Goal: Information Seeking & Learning: Check status

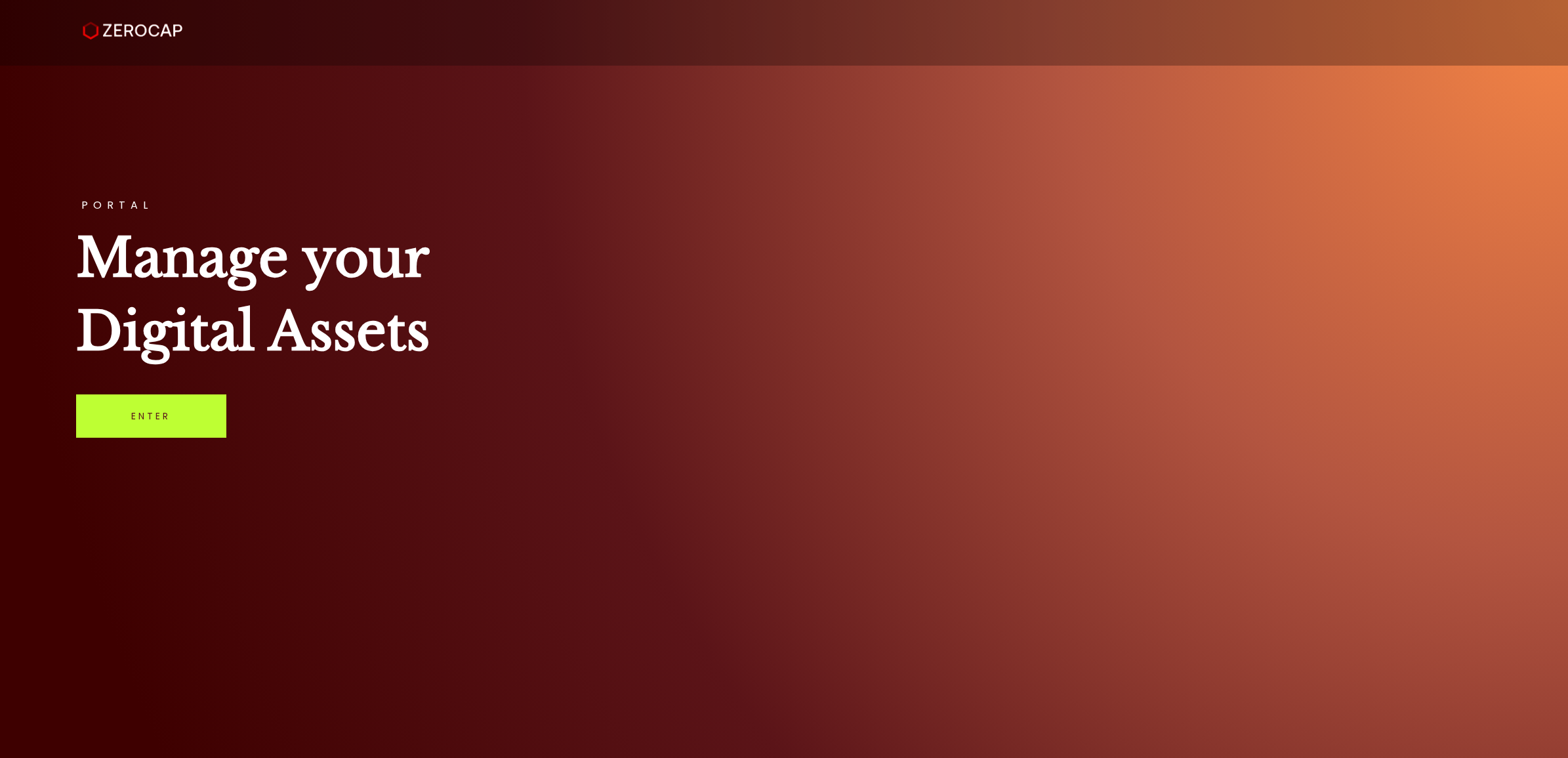
click at [165, 430] on link "Enter" at bounding box center [151, 416] width 151 height 43
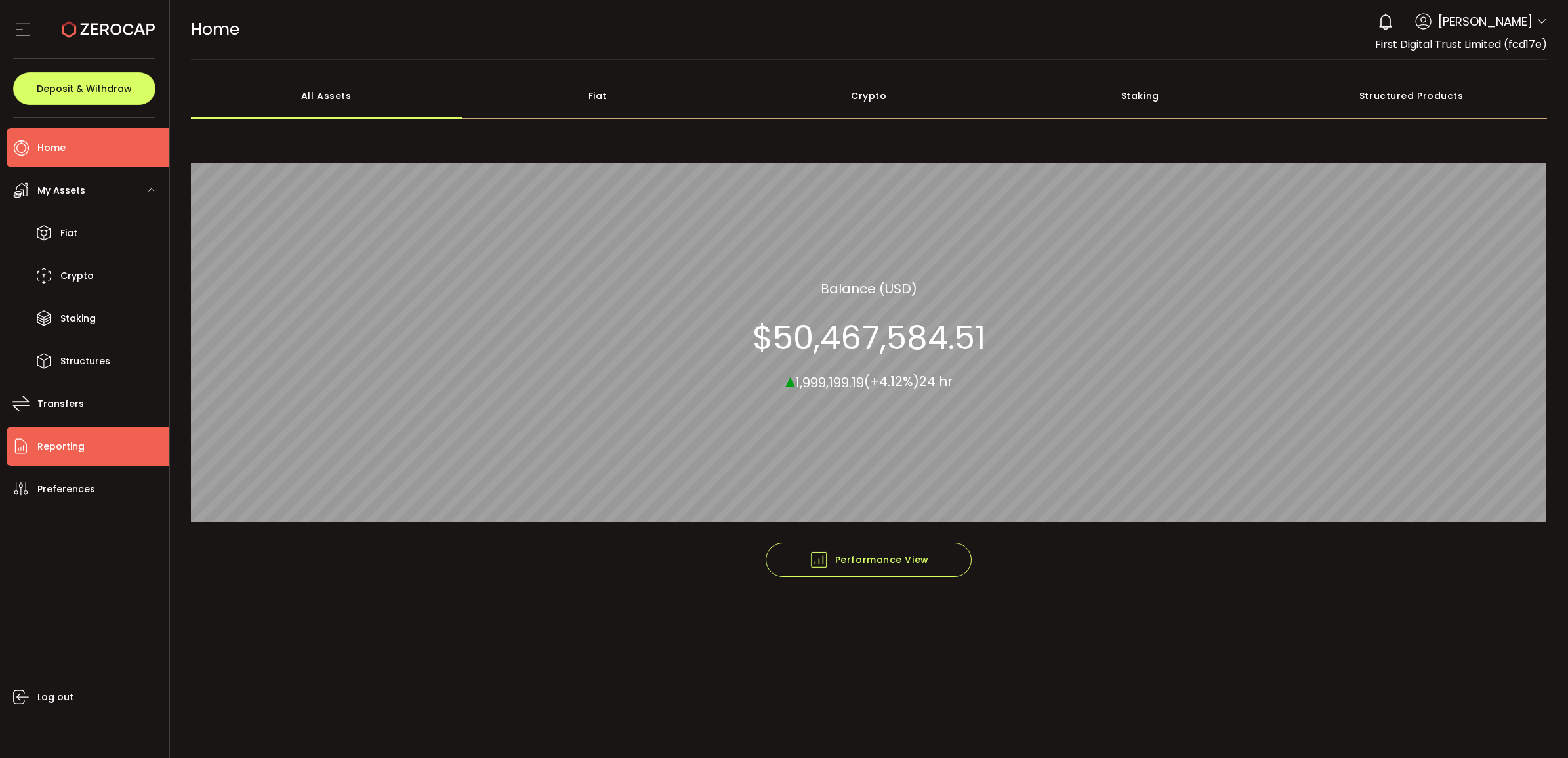
click at [90, 441] on li "Reporting" at bounding box center [87, 446] width 162 height 40
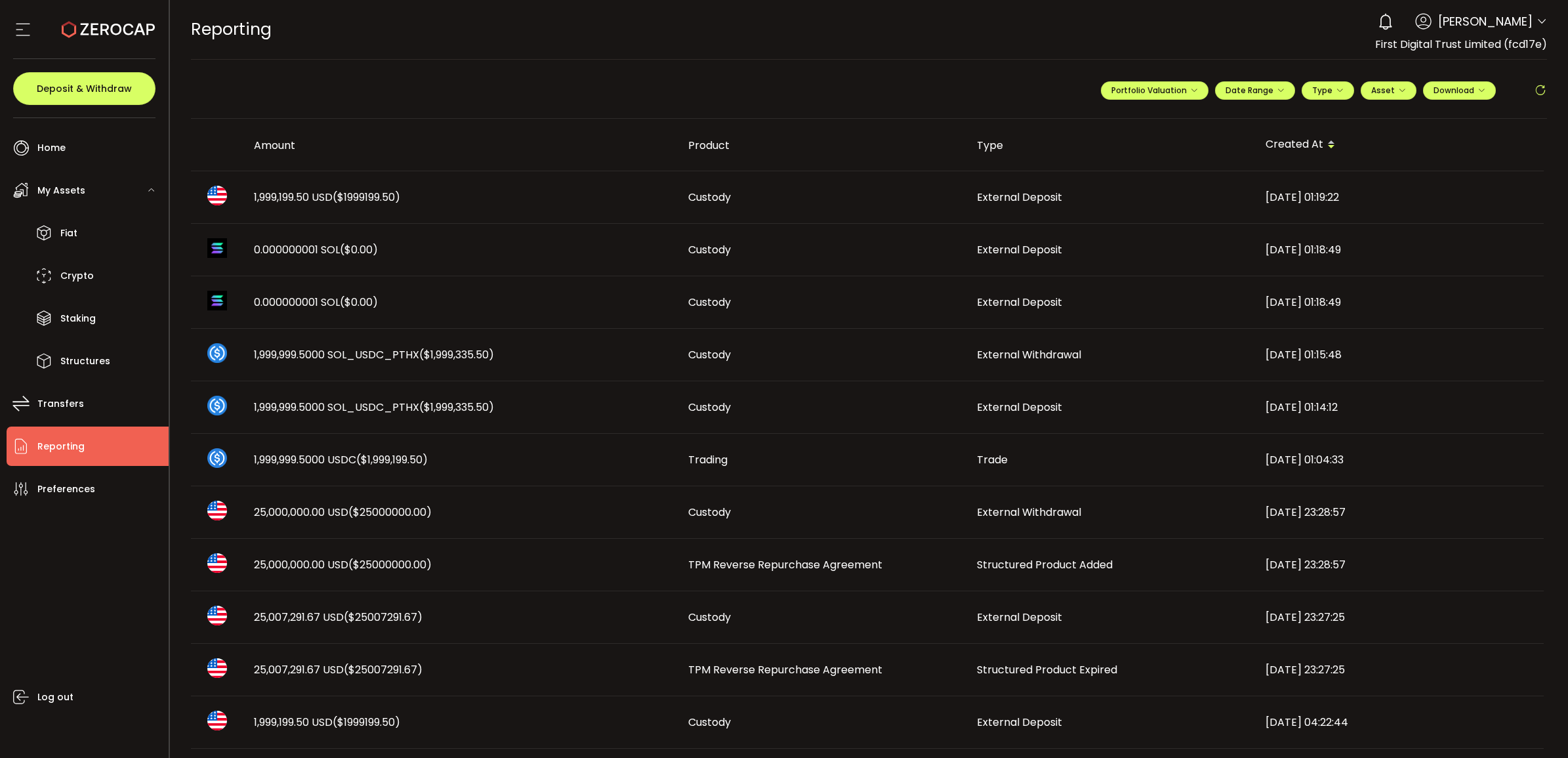
scroll to position [82, 0]
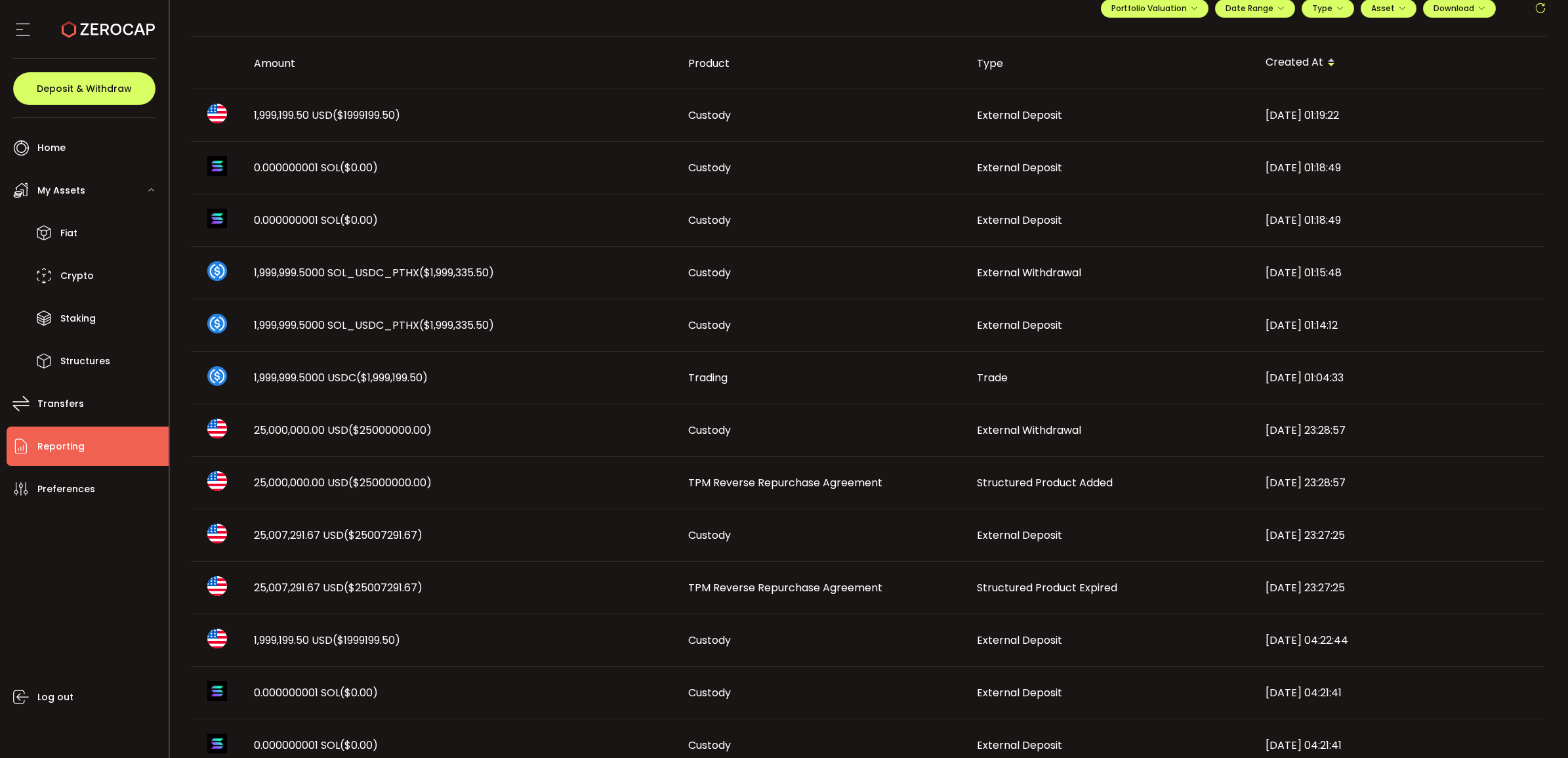
click at [1028, 591] on span "Structured Product Expired" at bounding box center [1047, 587] width 140 height 15
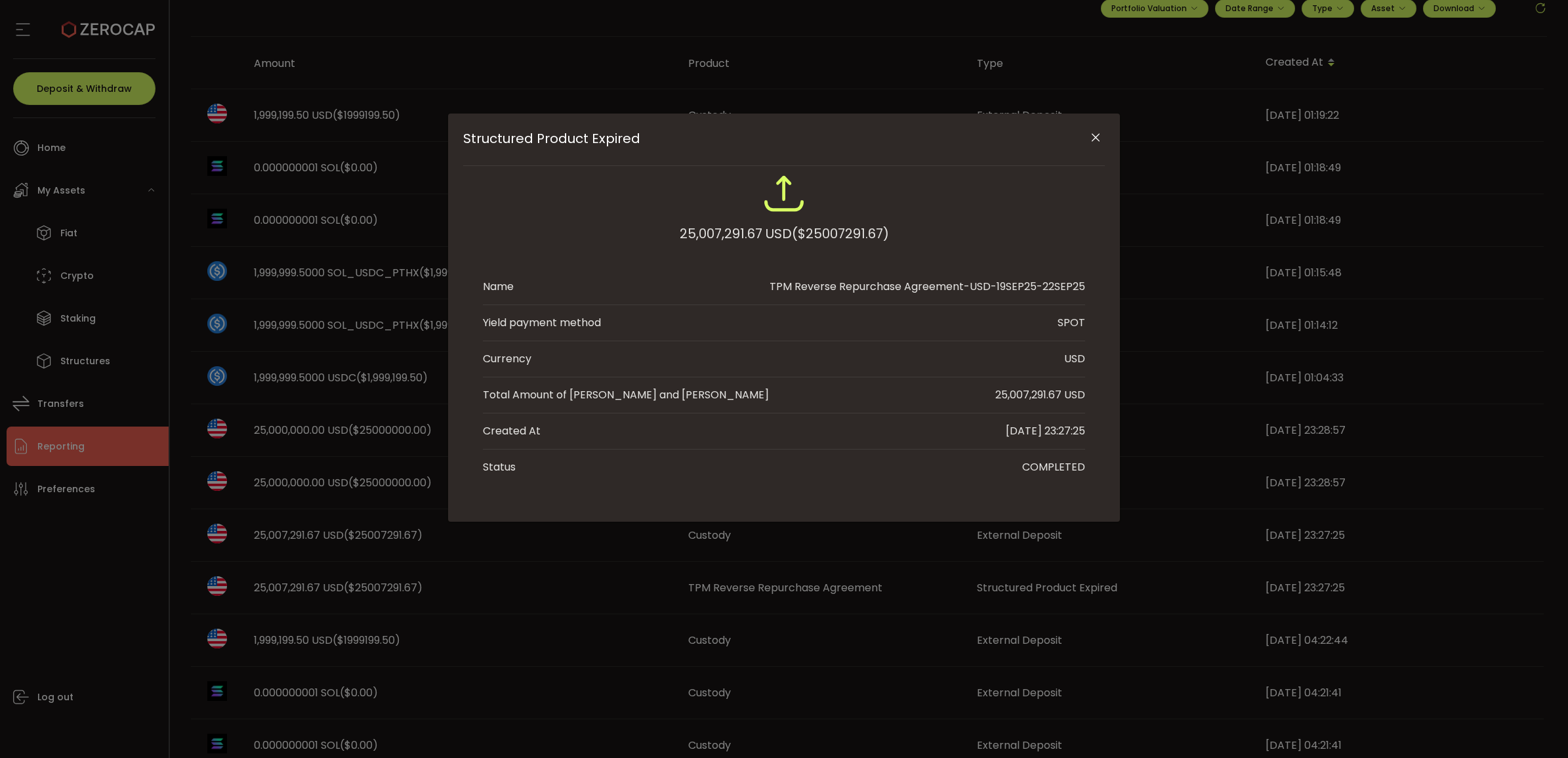
click at [1094, 138] on icon "Close" at bounding box center [1095, 137] width 13 height 13
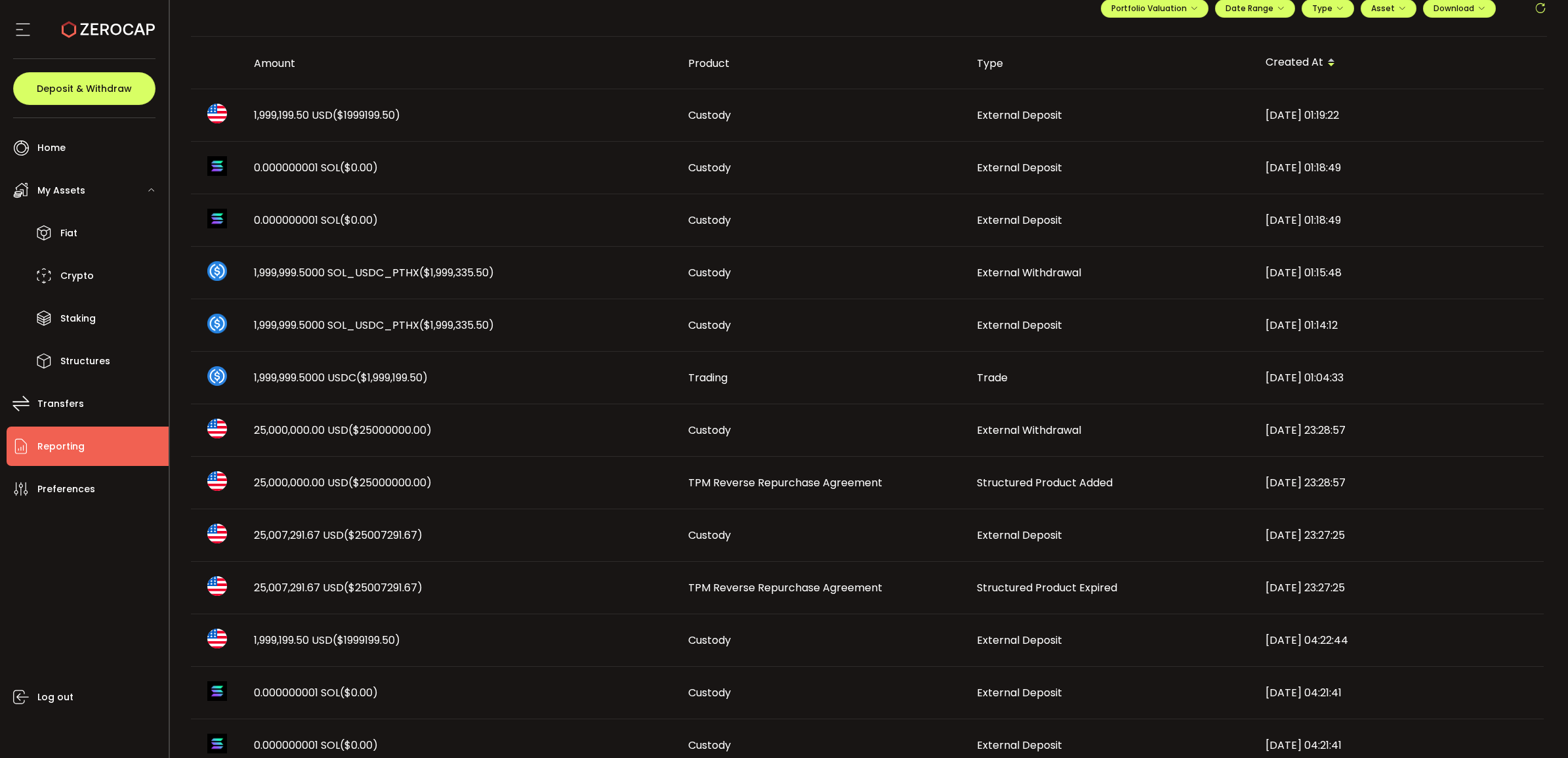
click at [844, 592] on span "TPM Reverse Repurchase Agreement" at bounding box center [785, 587] width 194 height 15
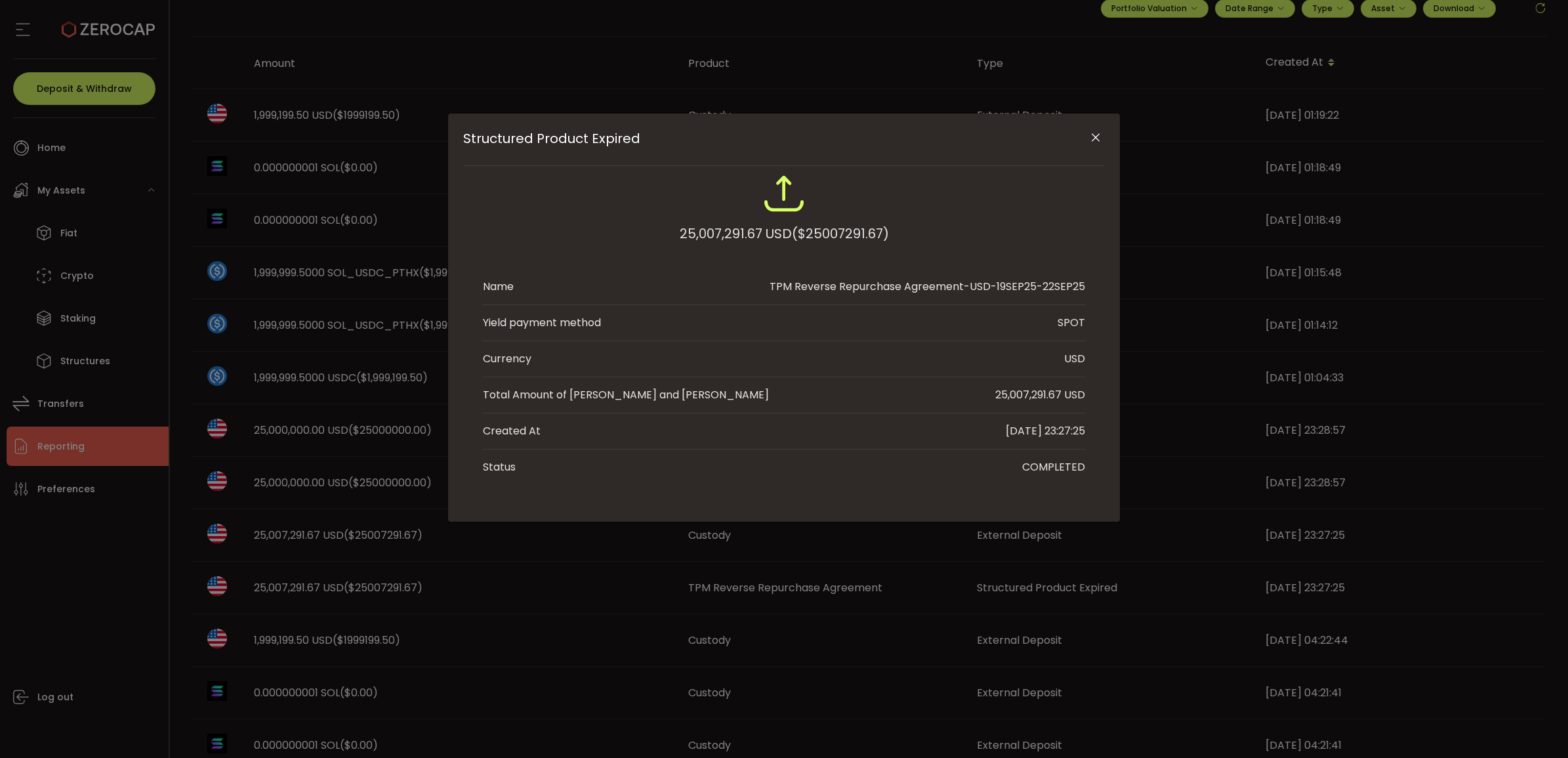
drag, startPoint x: 1022, startPoint y: 399, endPoint x: 1060, endPoint y: 402, distance: 38.1
click at [1060, 402] on div "25,007,291.67 USD" at bounding box center [1040, 395] width 90 height 16
copy div "7,291.67"
drag, startPoint x: 1097, startPoint y: 138, endPoint x: 1024, endPoint y: 186, distance: 87.4
click at [1097, 139] on icon "Close" at bounding box center [1095, 137] width 13 height 13
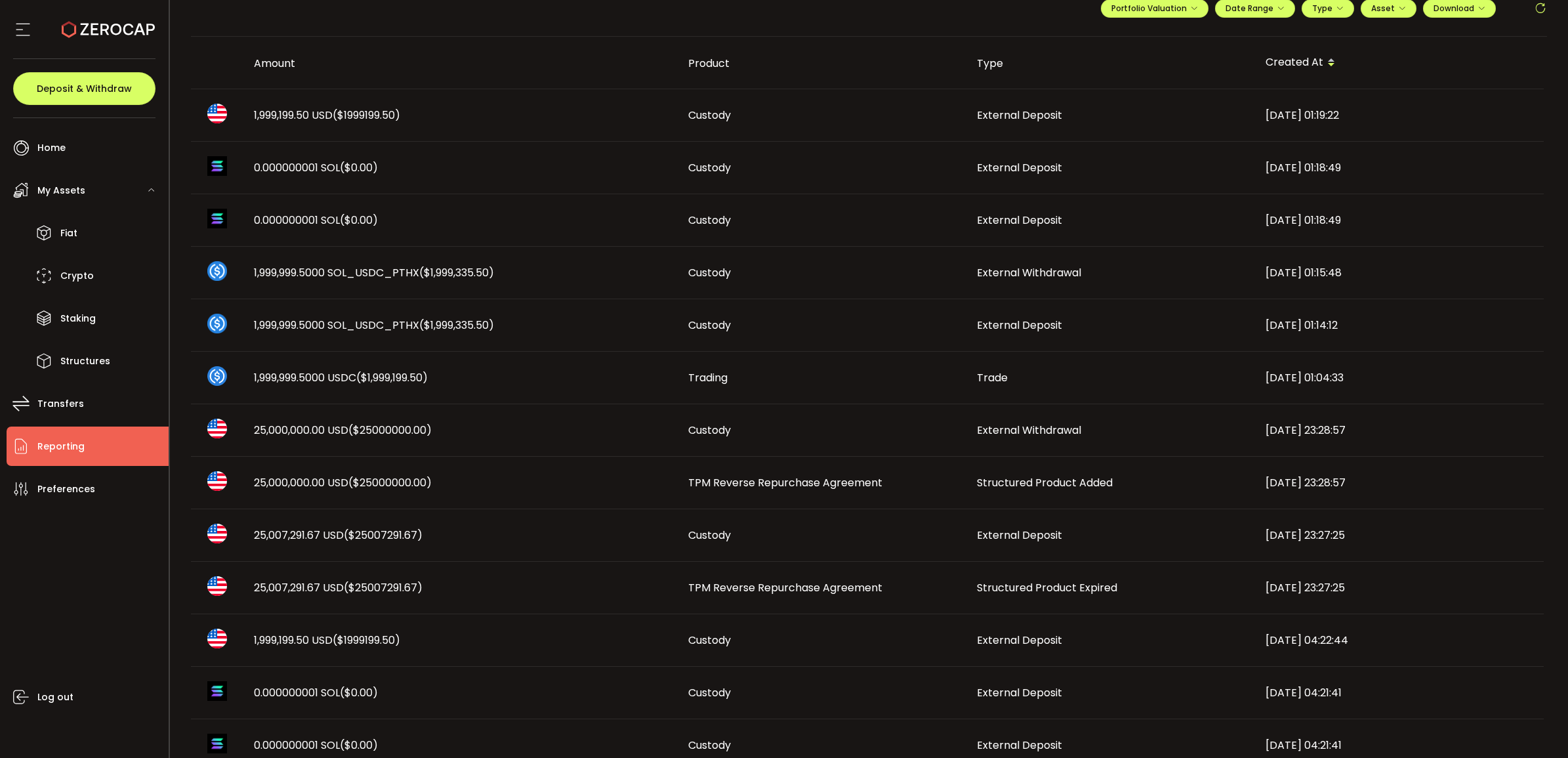
click at [381, 479] on span "($25000000.00)" at bounding box center [389, 482] width 84 height 15
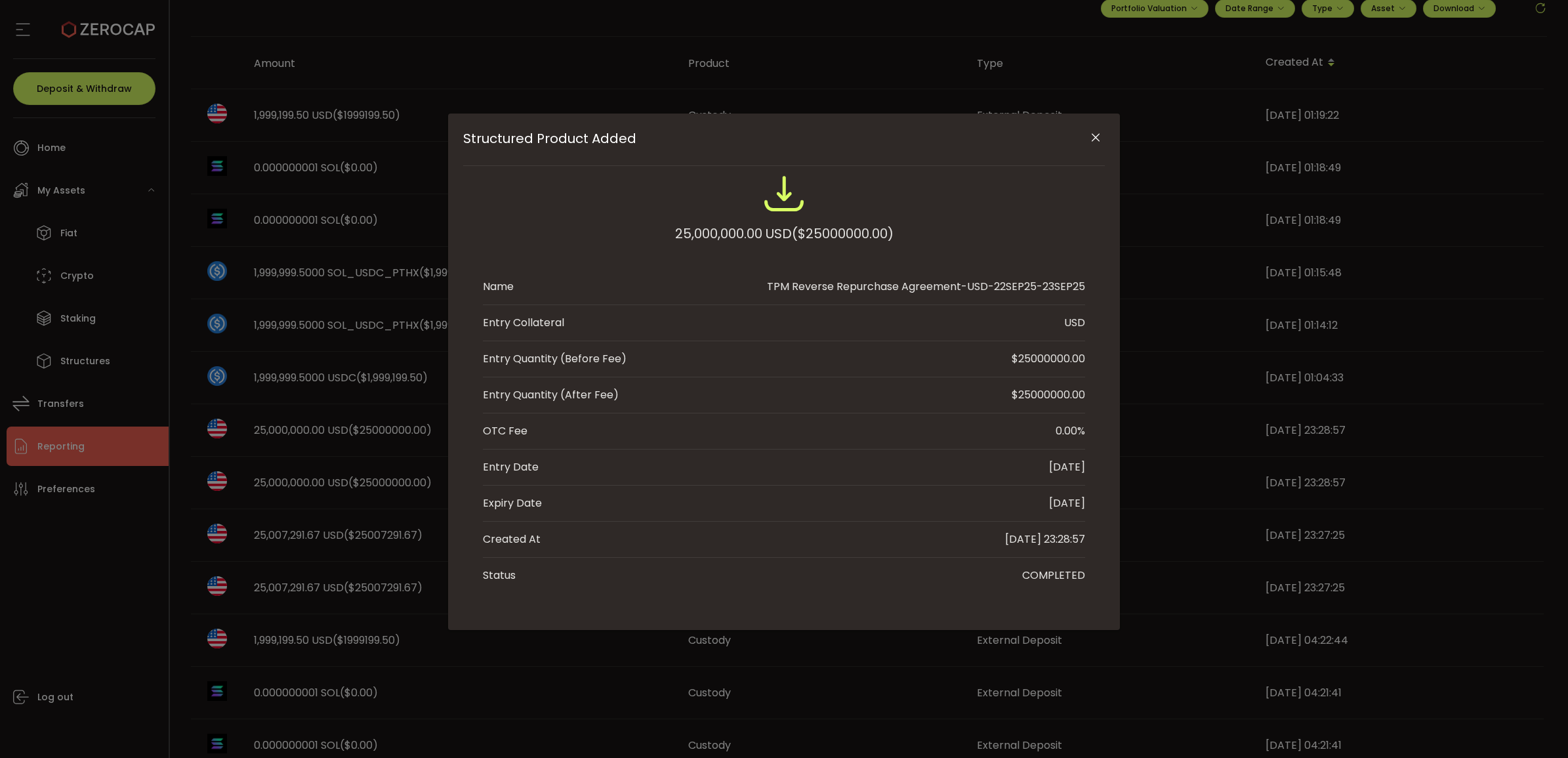
click at [1097, 129] on button "Close" at bounding box center [1095, 138] width 23 height 23
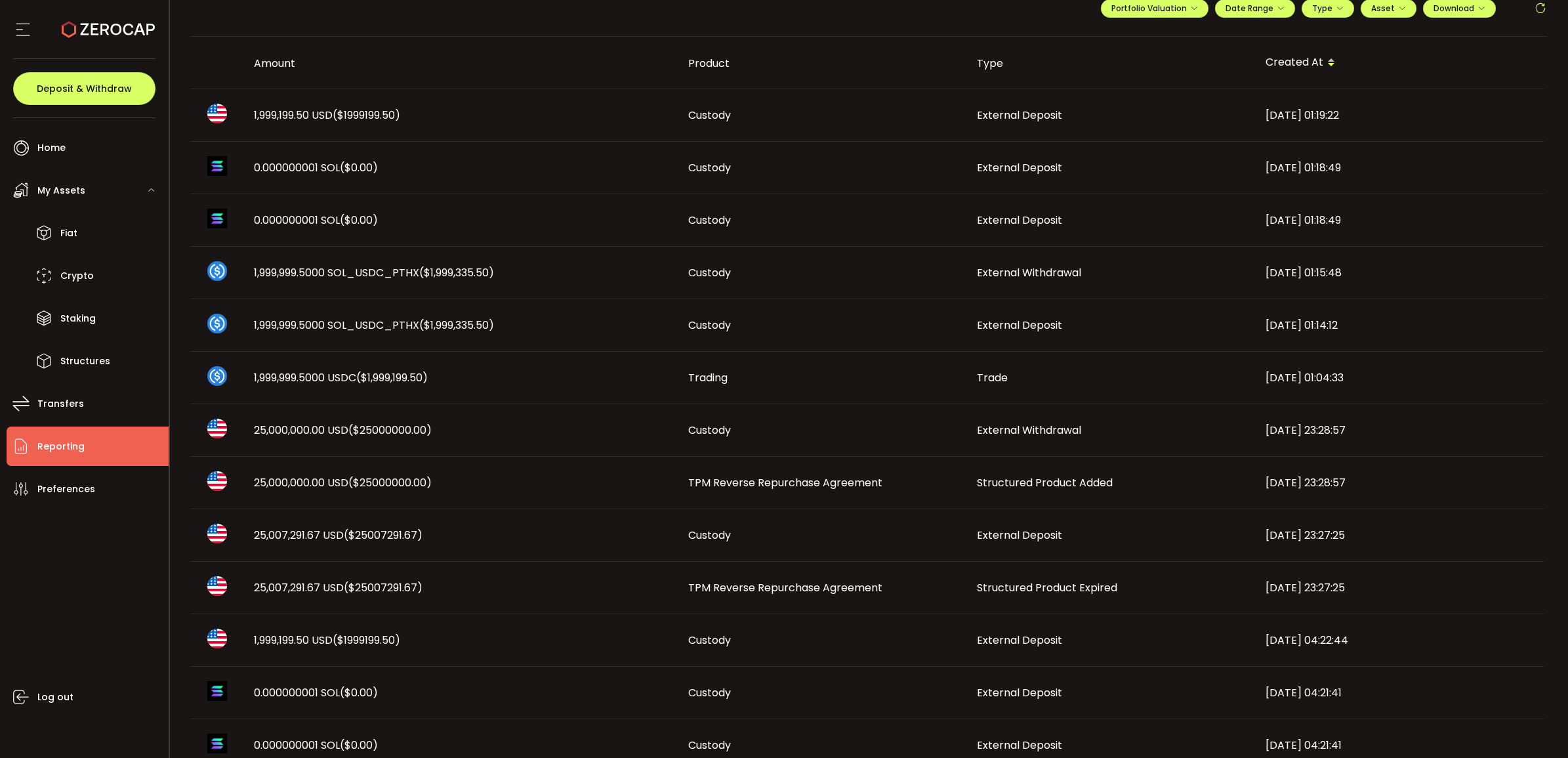
click at [108, 338] on ul "Fiat Crypto Staking Structures" at bounding box center [87, 297] width 162 height 167
click at [109, 353] on li "Structures" at bounding box center [87, 360] width 162 height 40
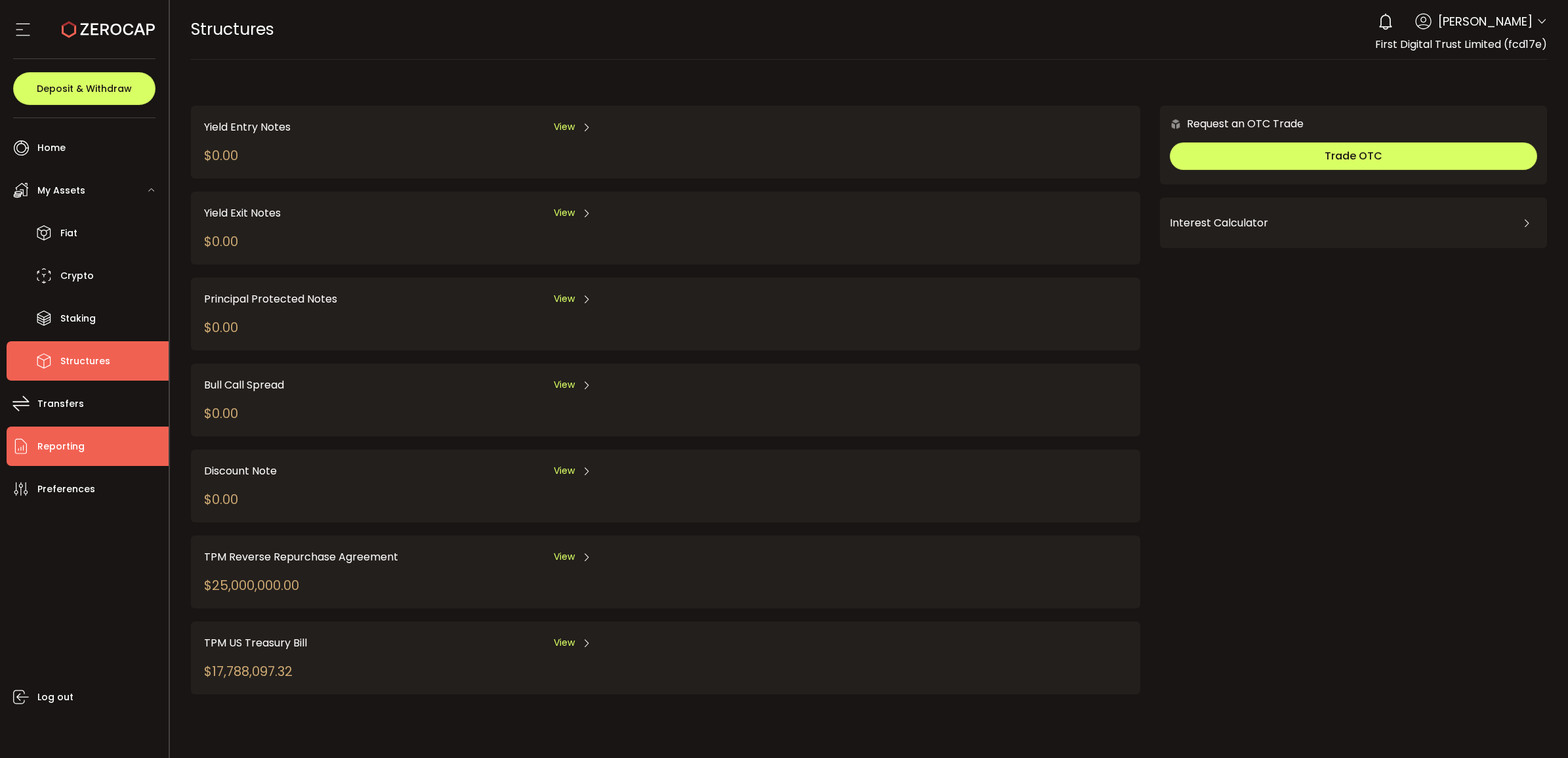
click at [95, 438] on li "Reporting" at bounding box center [87, 446] width 162 height 40
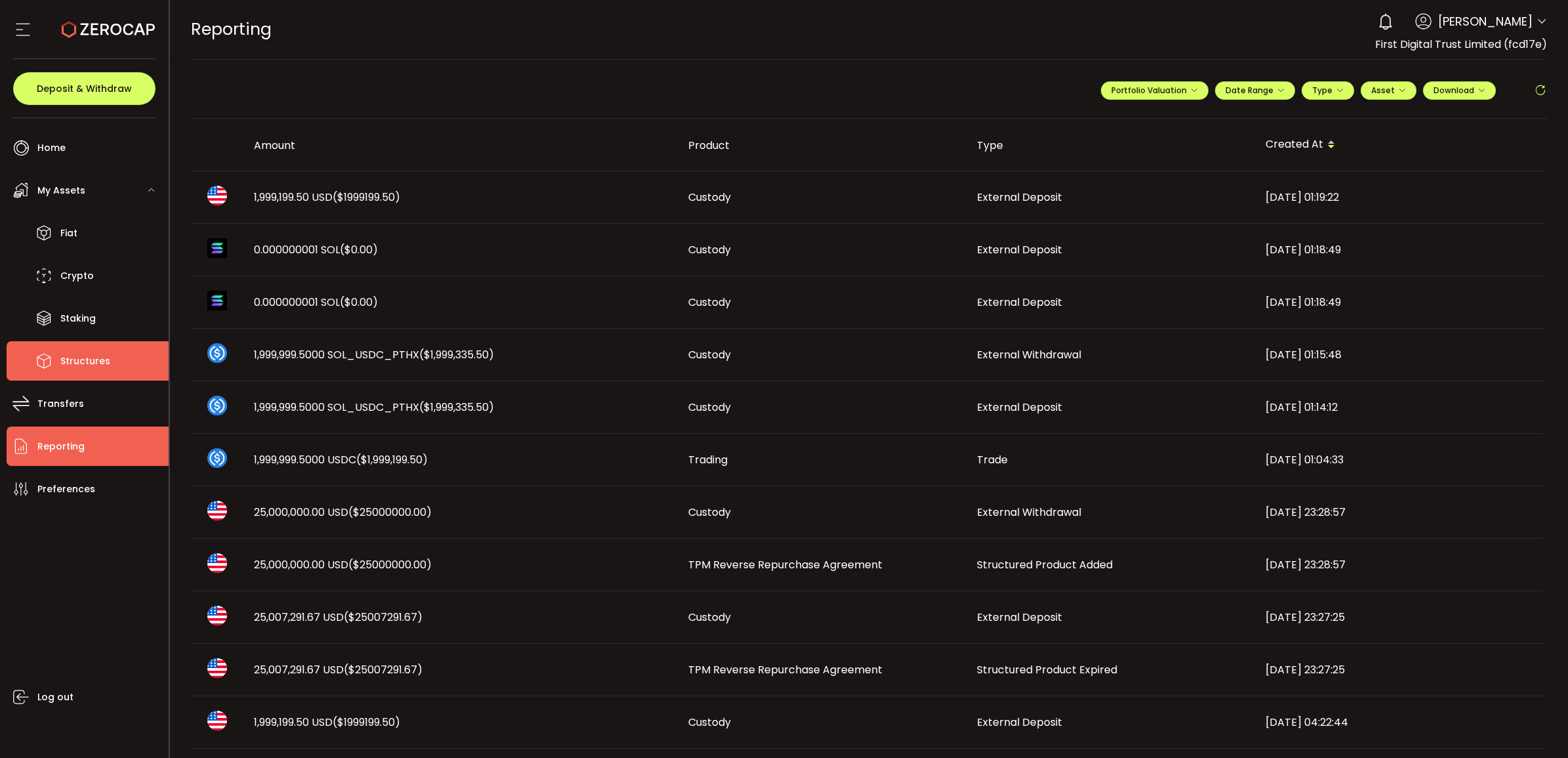
click at [100, 359] on span "Structures" at bounding box center [85, 361] width 50 height 19
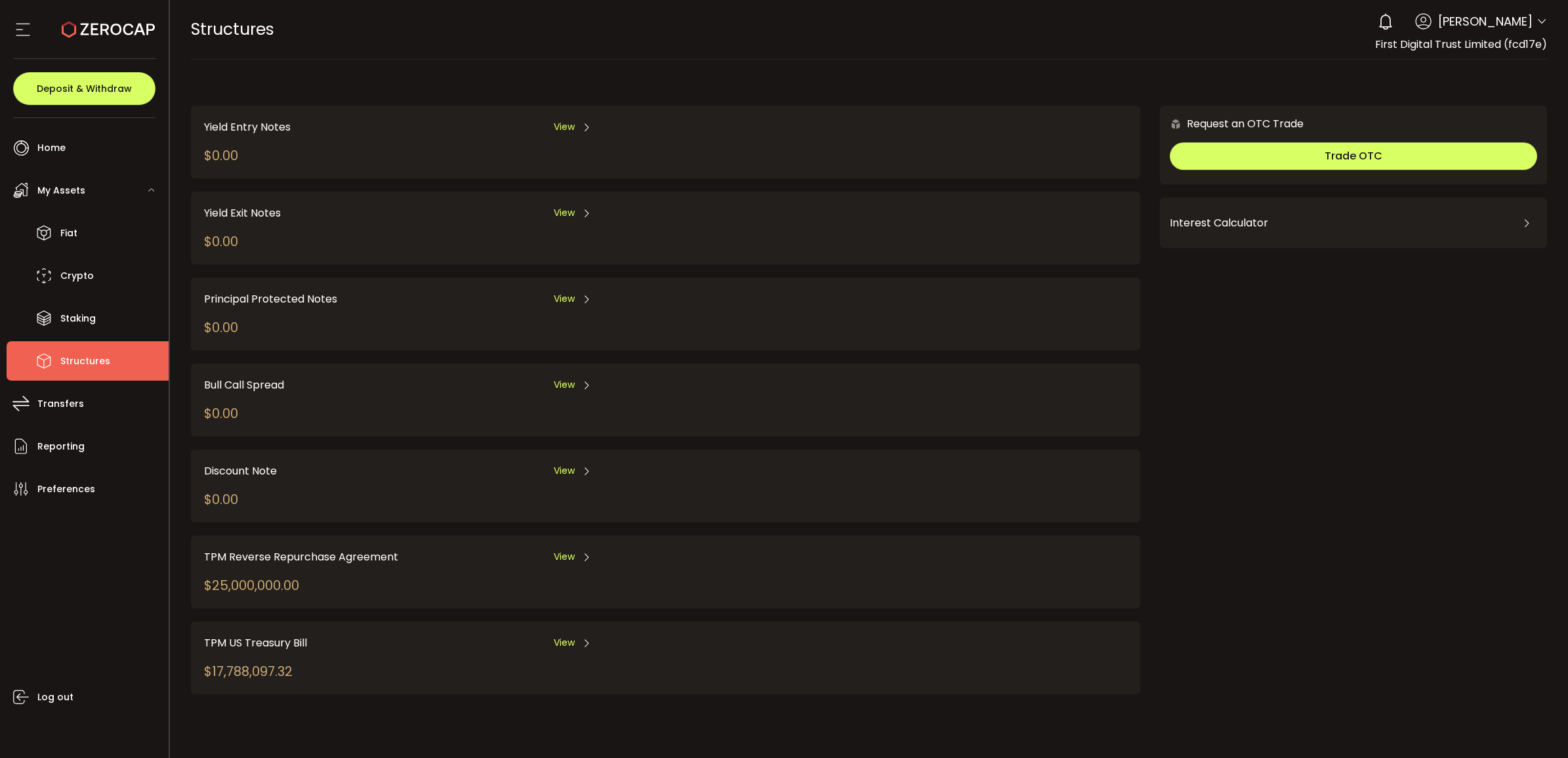
click at [581, 548] on div "View" at bounding box center [572, 556] width 38 height 17
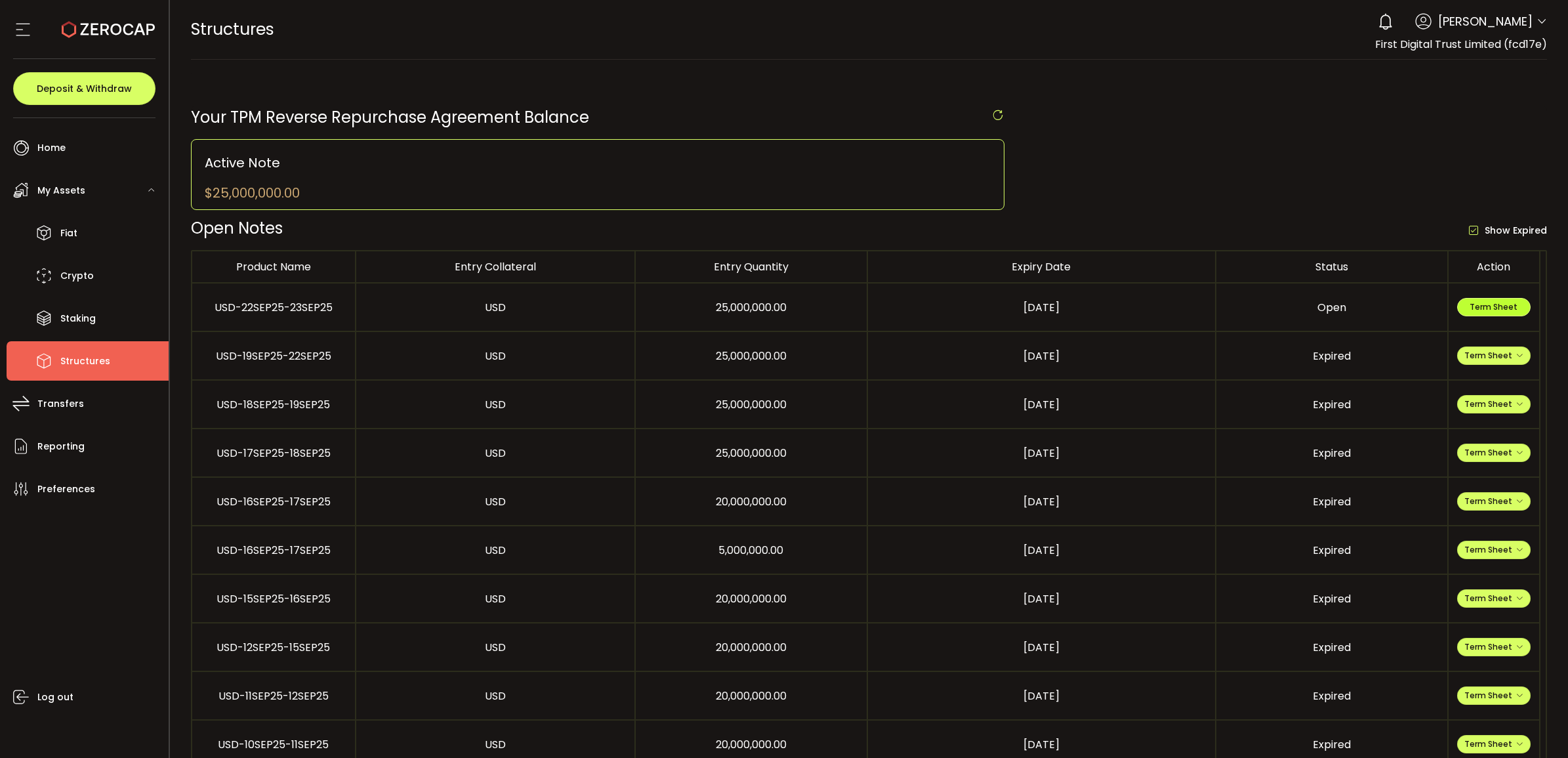
click at [1473, 309] on span "Term Sheet" at bounding box center [1493, 307] width 48 height 11
click at [78, 241] on li "Fiat" at bounding box center [87, 233] width 162 height 40
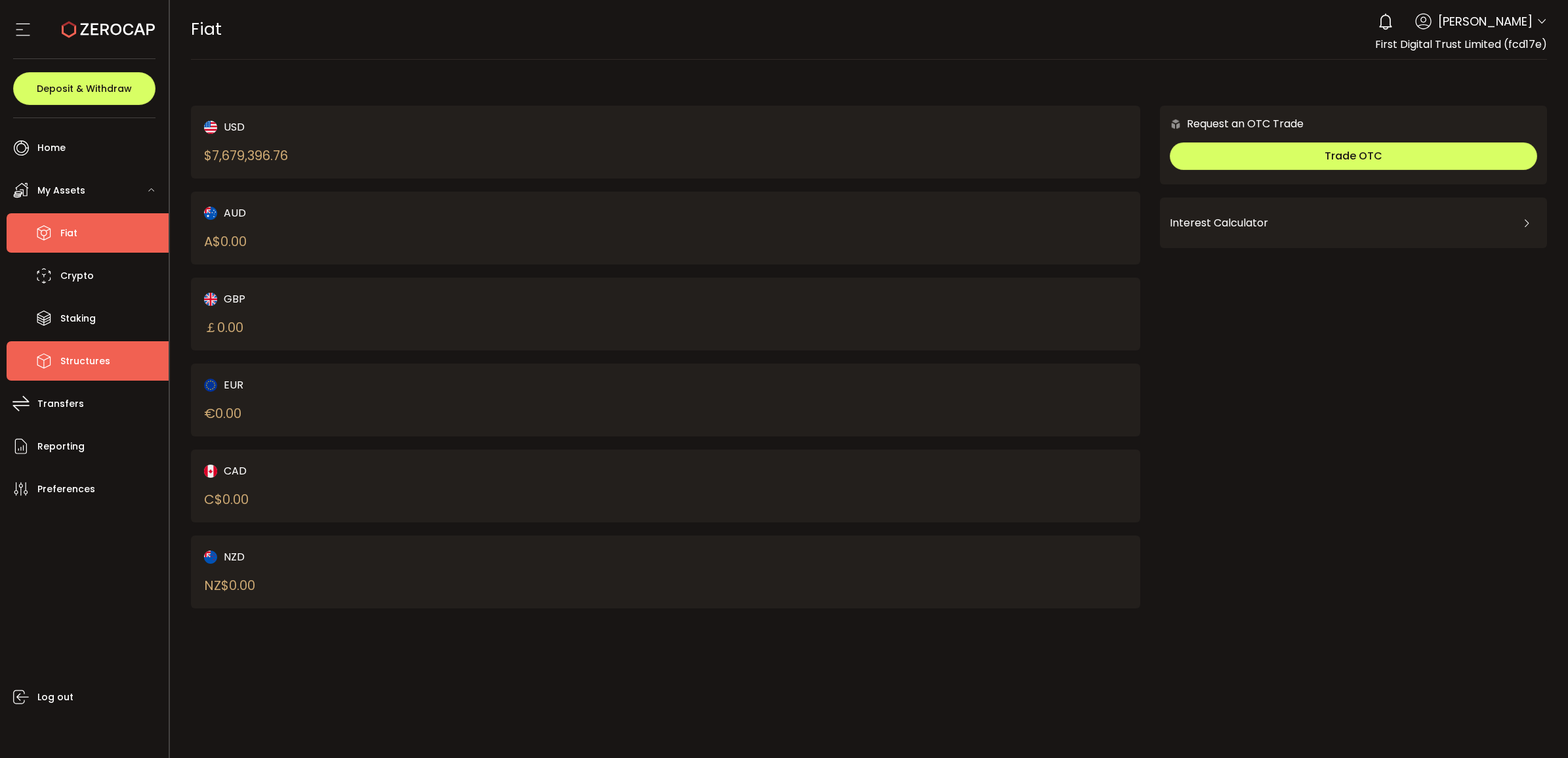
click at [79, 361] on span "Structures" at bounding box center [85, 361] width 50 height 19
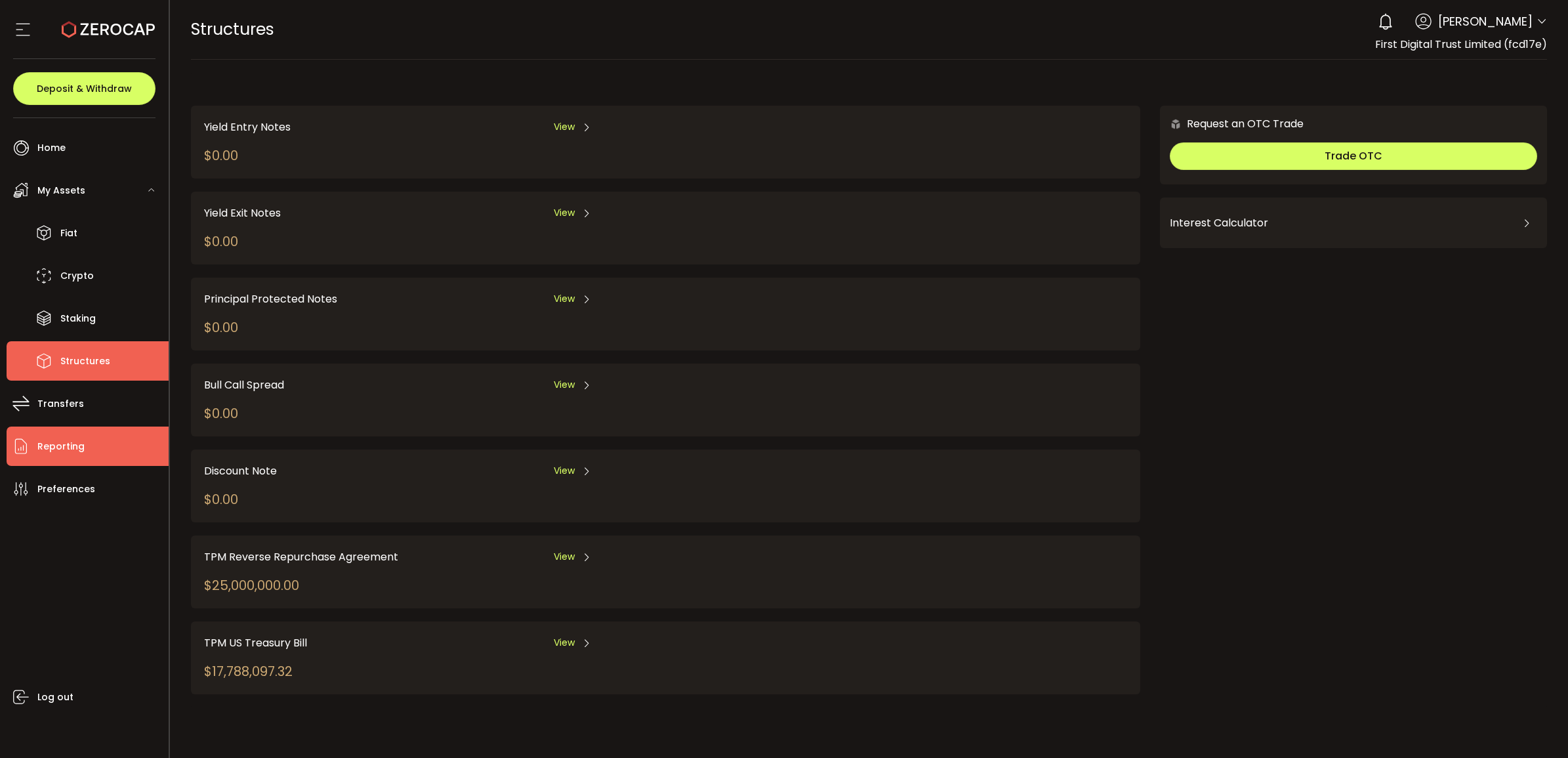
click at [78, 455] on span "Reporting" at bounding box center [61, 447] width 48 height 19
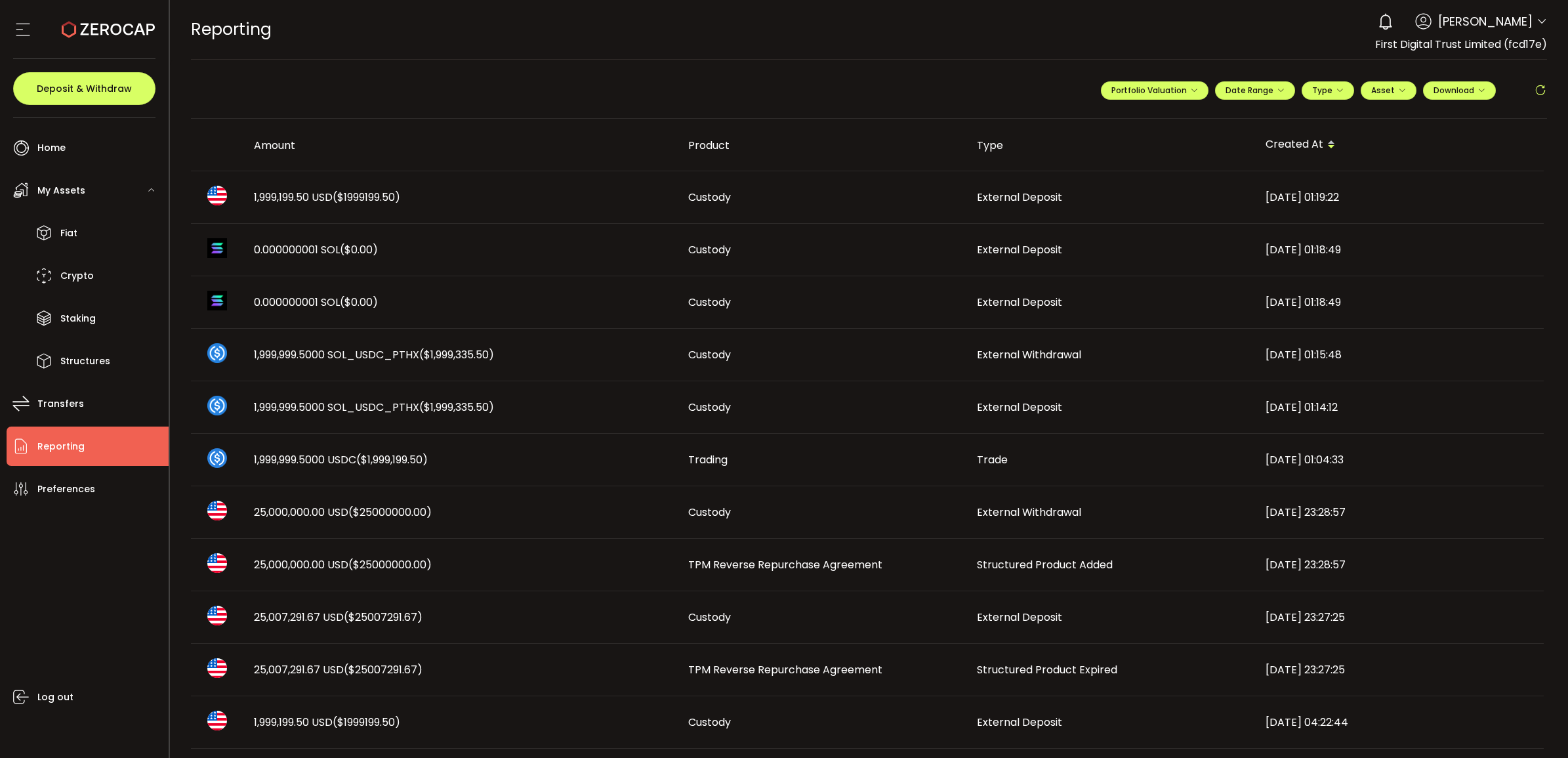
click at [299, 194] on span "1,999,199.50 USD ($1999199.50)" at bounding box center [327, 197] width 146 height 15
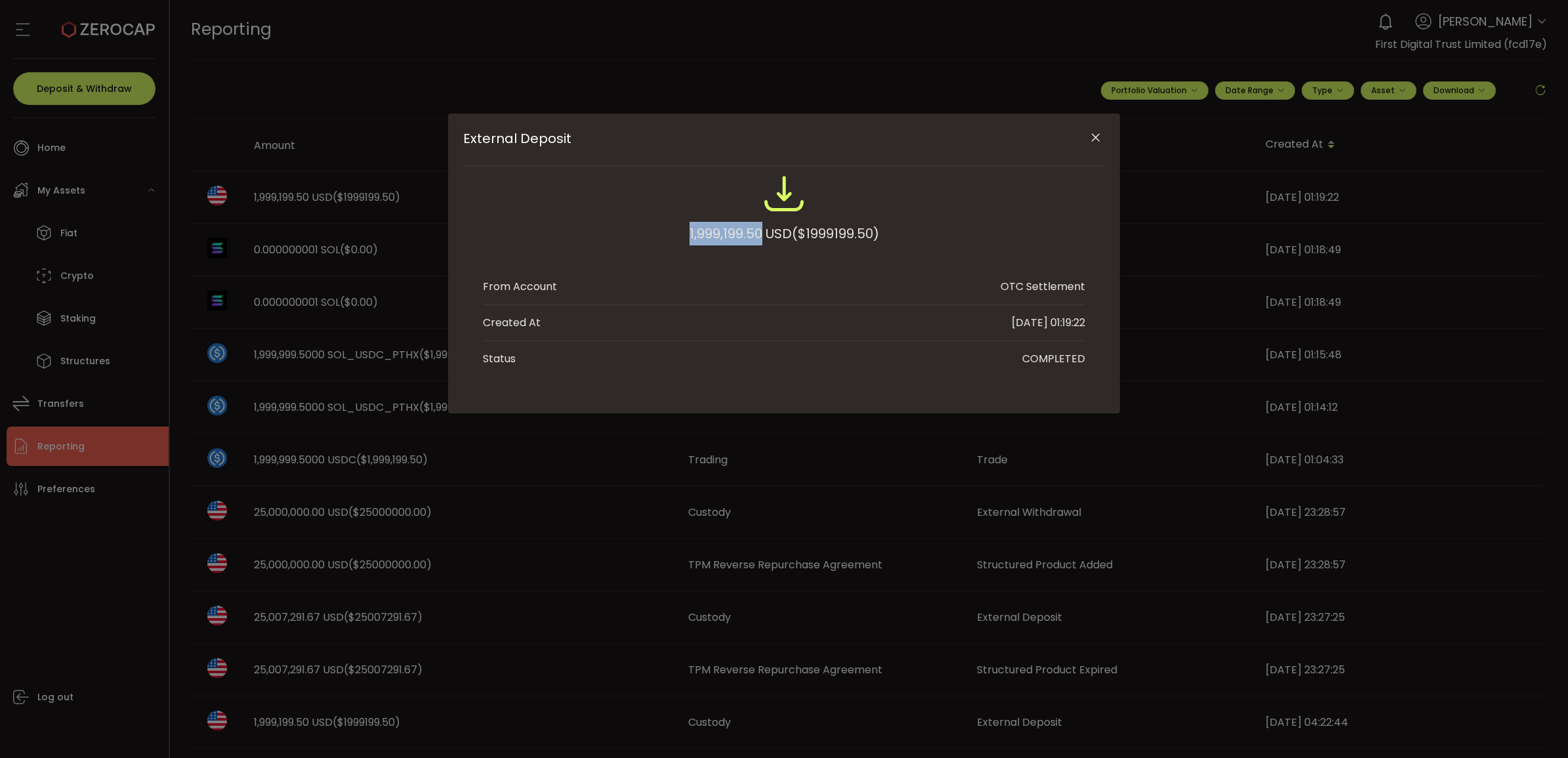
drag, startPoint x: 677, startPoint y: 230, endPoint x: 756, endPoint y: 233, distance: 79.1
click at [756, 233] on div "1,999,199.50 USD ($1999199.50)" at bounding box center [784, 216] width 603 height 86
copy div "1,999,199.50"
drag, startPoint x: 847, startPoint y: 552, endPoint x: 931, endPoint y: 435, distance: 144.0
click at [847, 552] on div "External Deposit 1,999,199.50 USD ($1999199.50) From Account OTC Settlement Cre…" at bounding box center [784, 379] width 1568 height 758
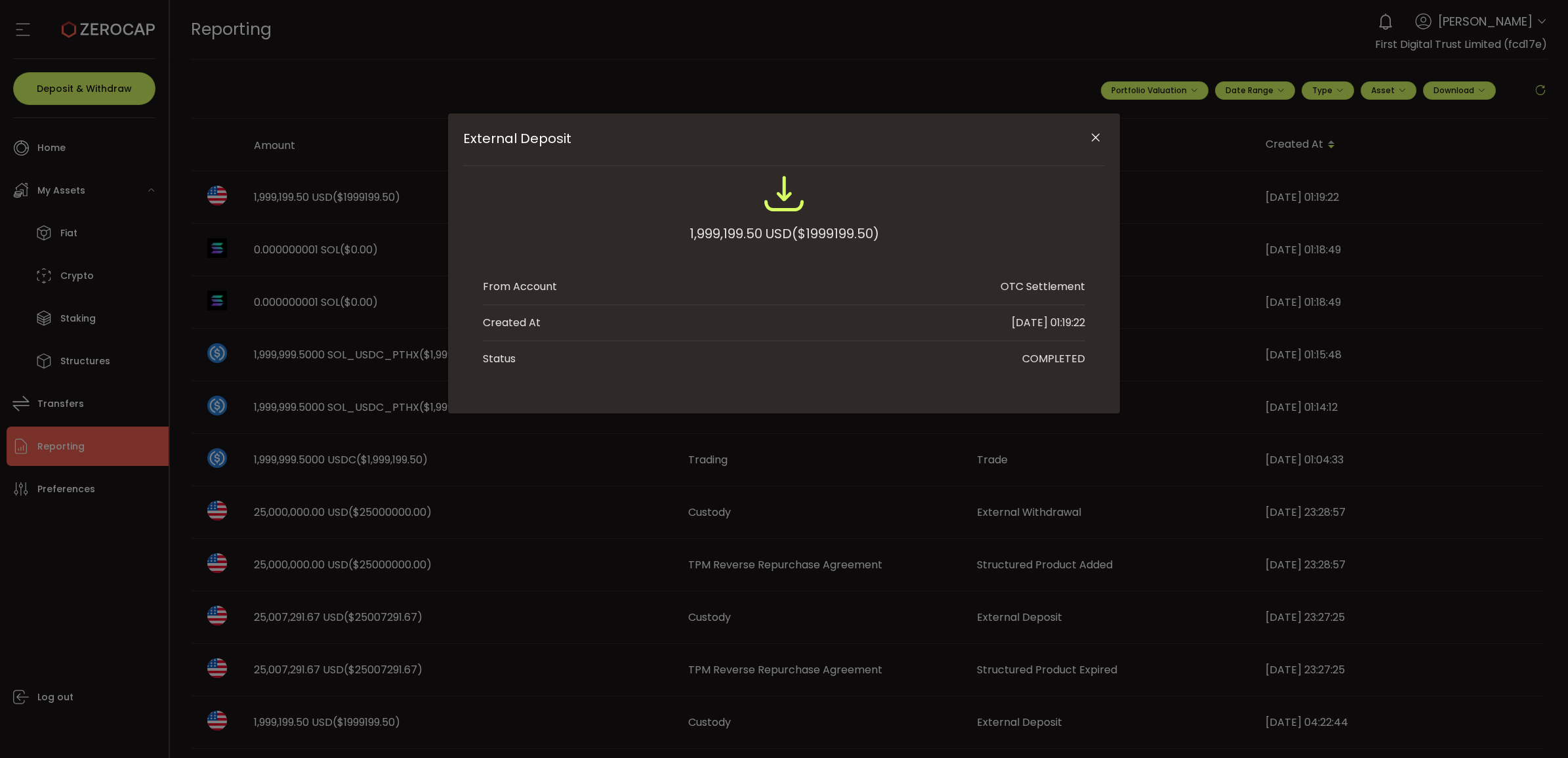
click at [1097, 138] on icon "Close" at bounding box center [1095, 137] width 13 height 13
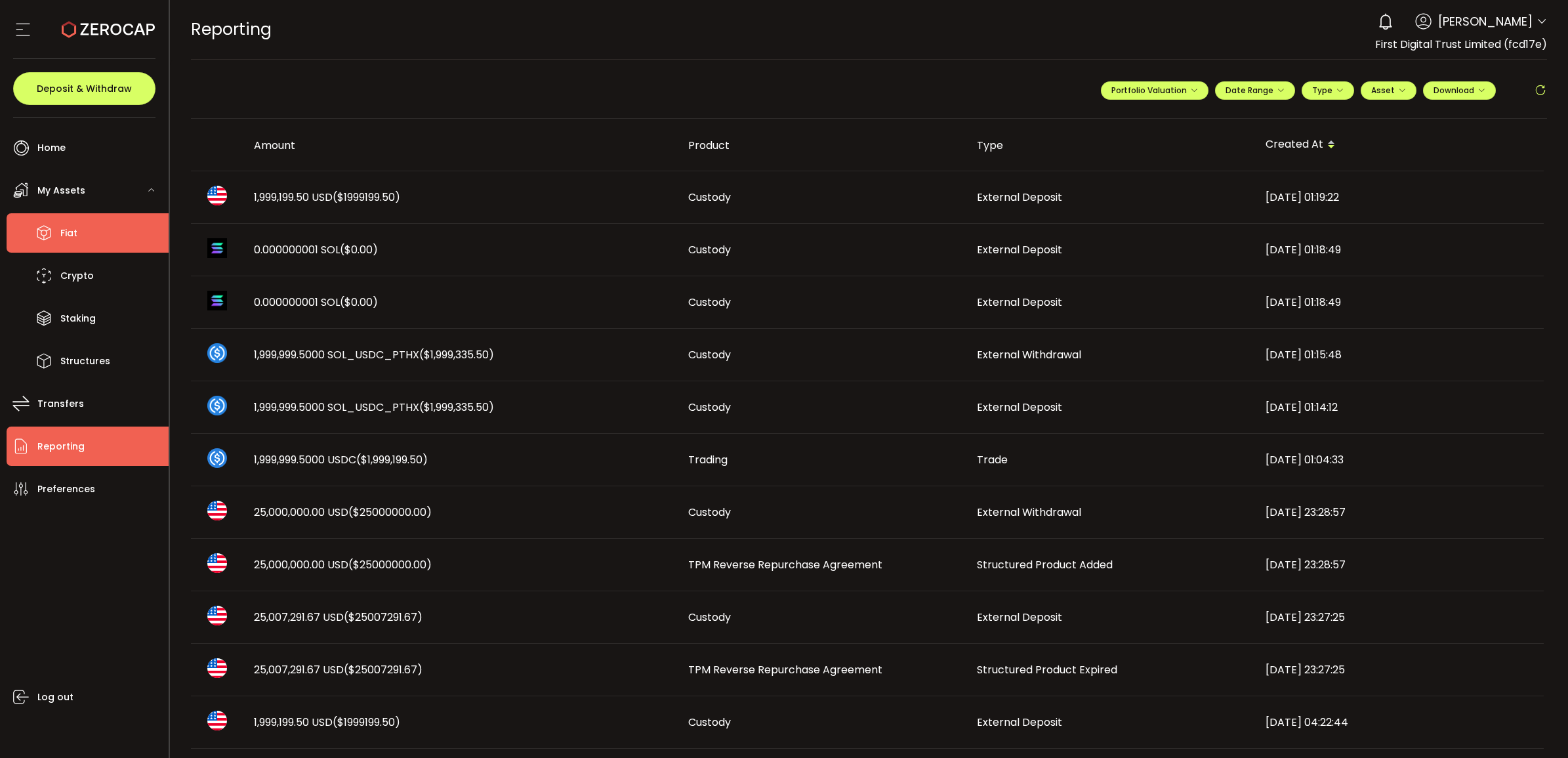
click at [92, 235] on li "Fiat" at bounding box center [87, 233] width 162 height 40
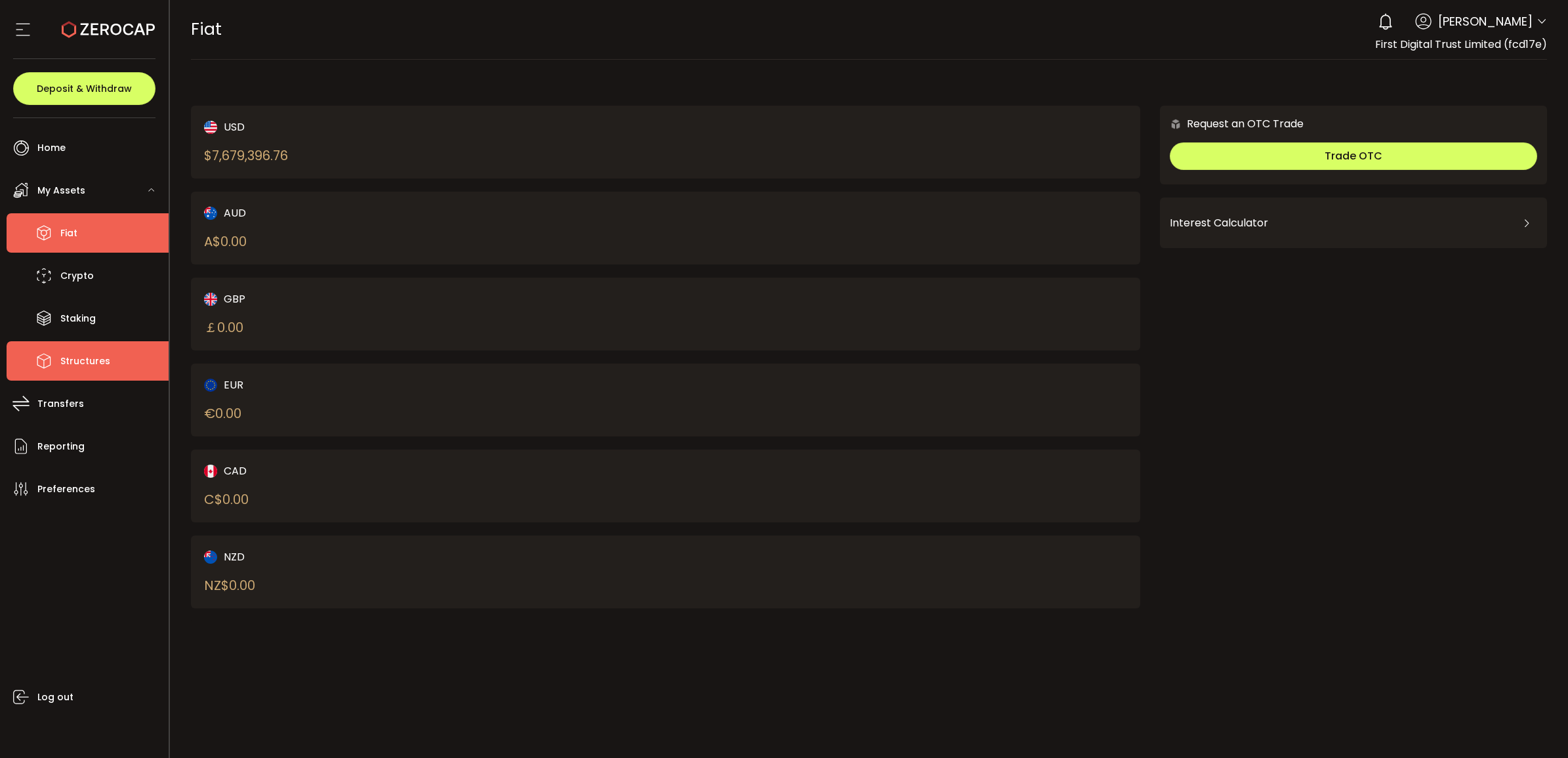
click at [133, 349] on li "Structures" at bounding box center [87, 360] width 162 height 40
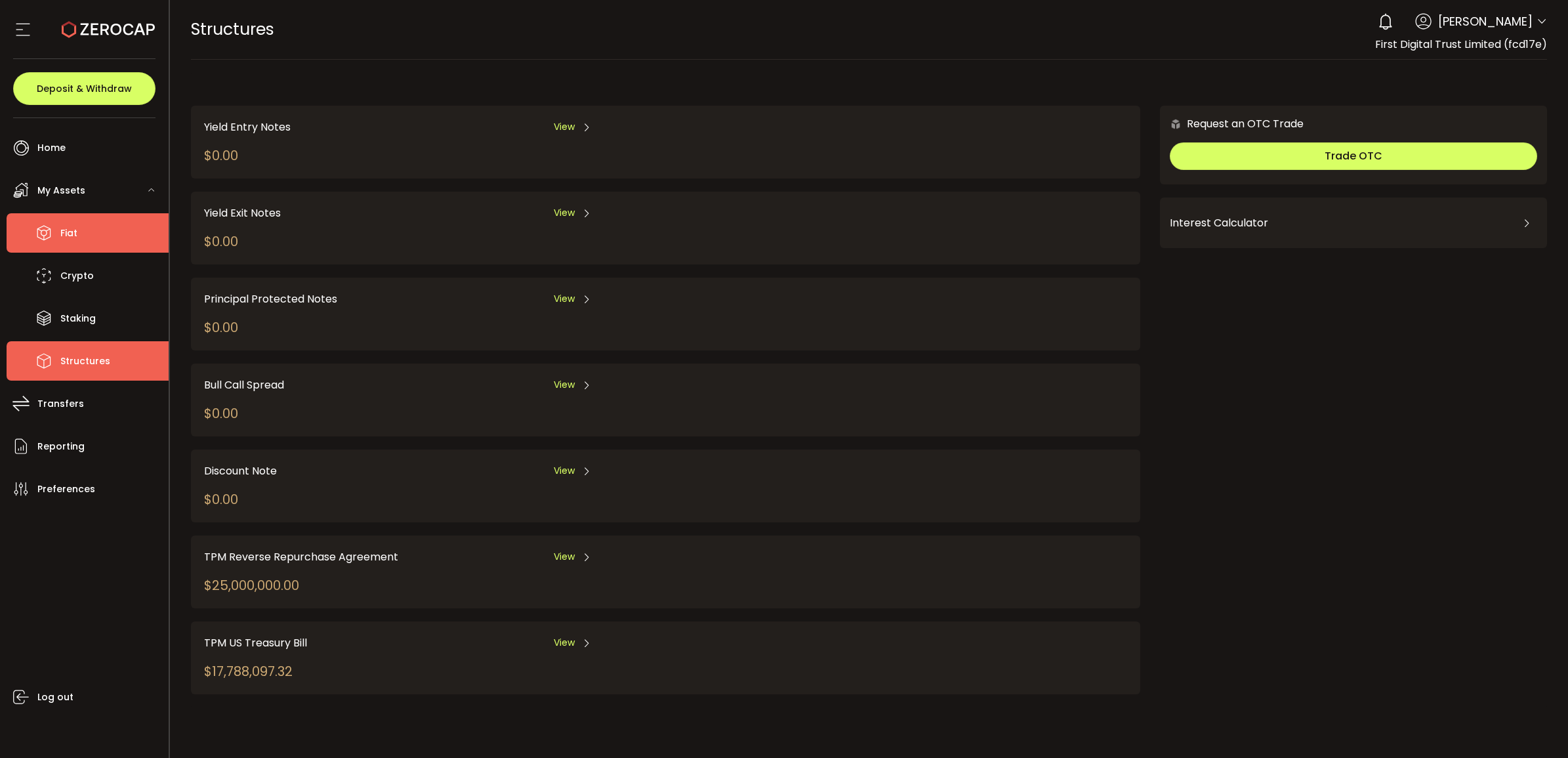
click at [99, 246] on li "Fiat" at bounding box center [87, 233] width 162 height 40
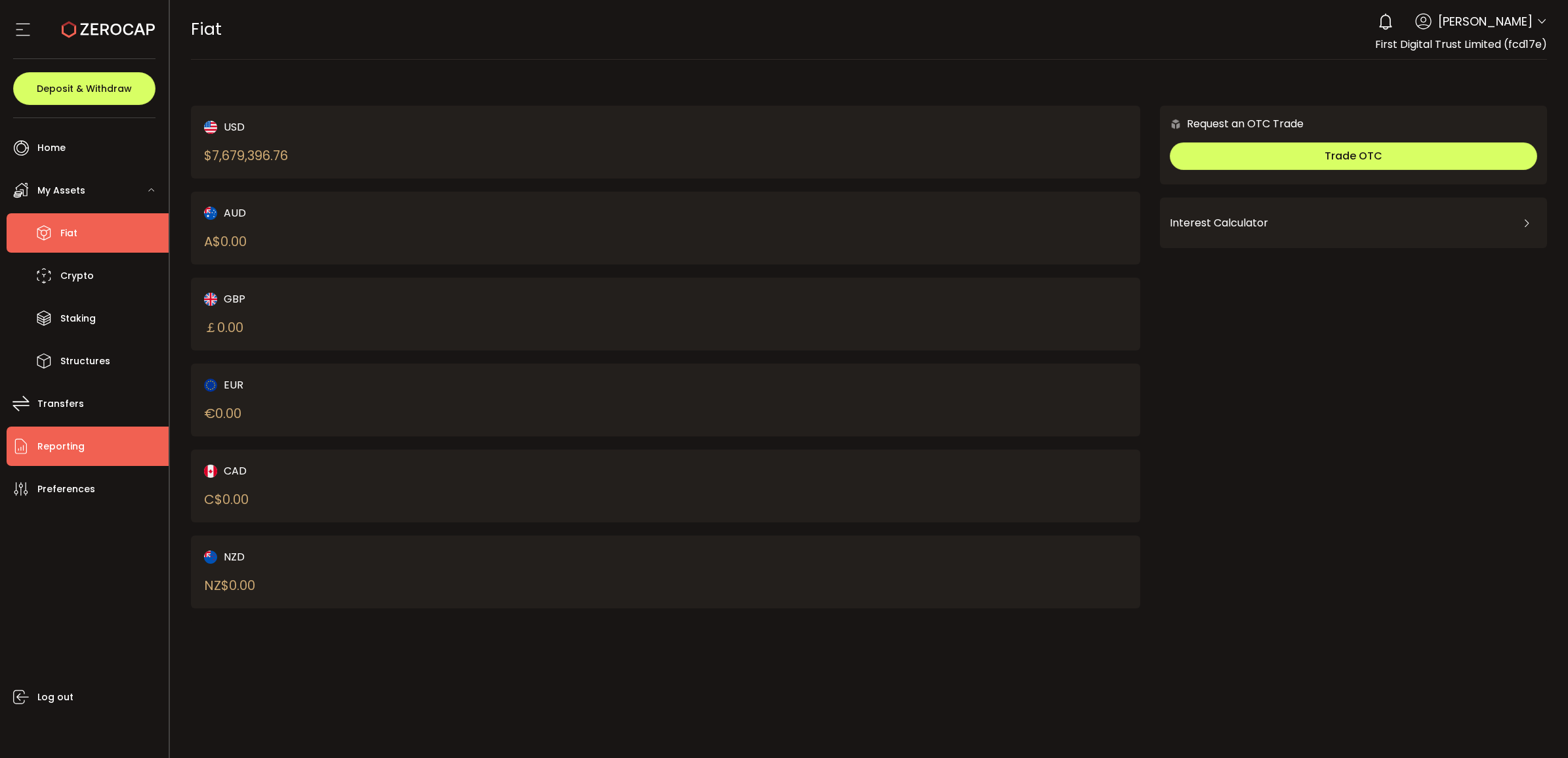
click at [105, 441] on li "Reporting" at bounding box center [87, 446] width 162 height 40
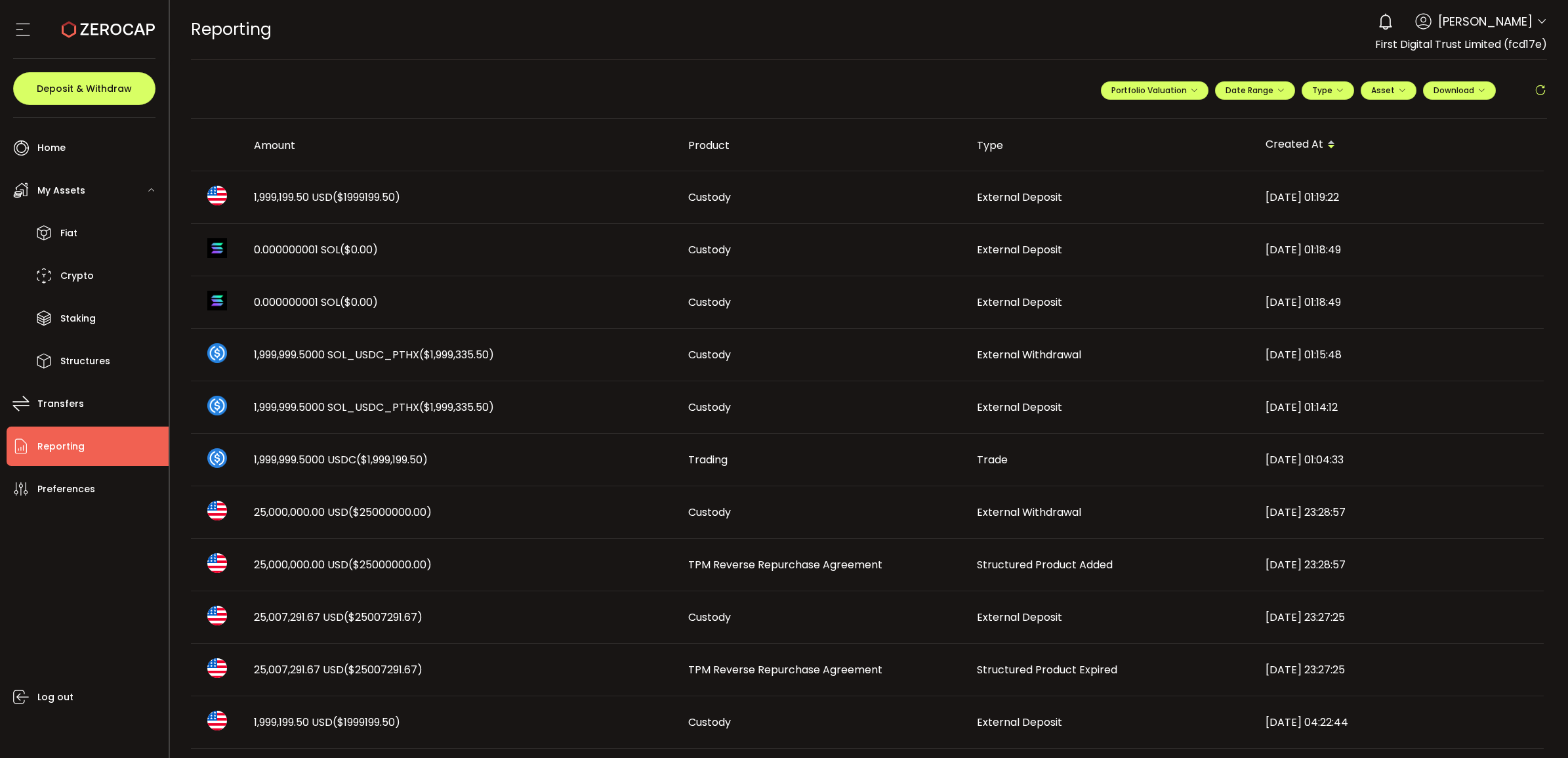
click at [314, 194] on span "1,999,199.50 USD ($1999199.50)" at bounding box center [327, 197] width 146 height 15
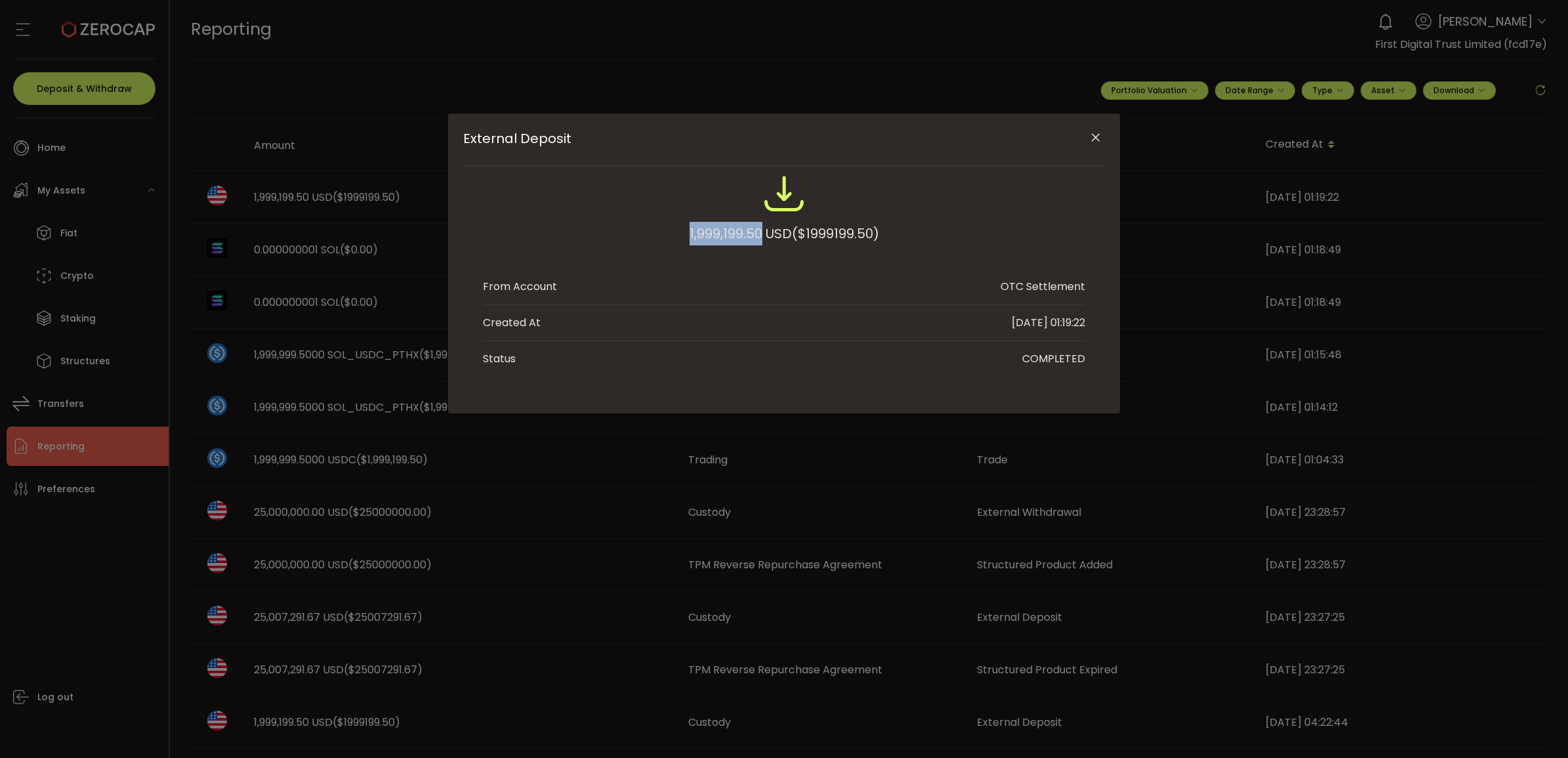
drag, startPoint x: 758, startPoint y: 232, endPoint x: 669, endPoint y: 234, distance: 89.0
click at [669, 234] on div "1,999,199.50 USD ($1999199.50)" at bounding box center [784, 216] width 603 height 86
copy div "1,999,199.50"
click at [1093, 129] on button "Close" at bounding box center [1095, 138] width 23 height 23
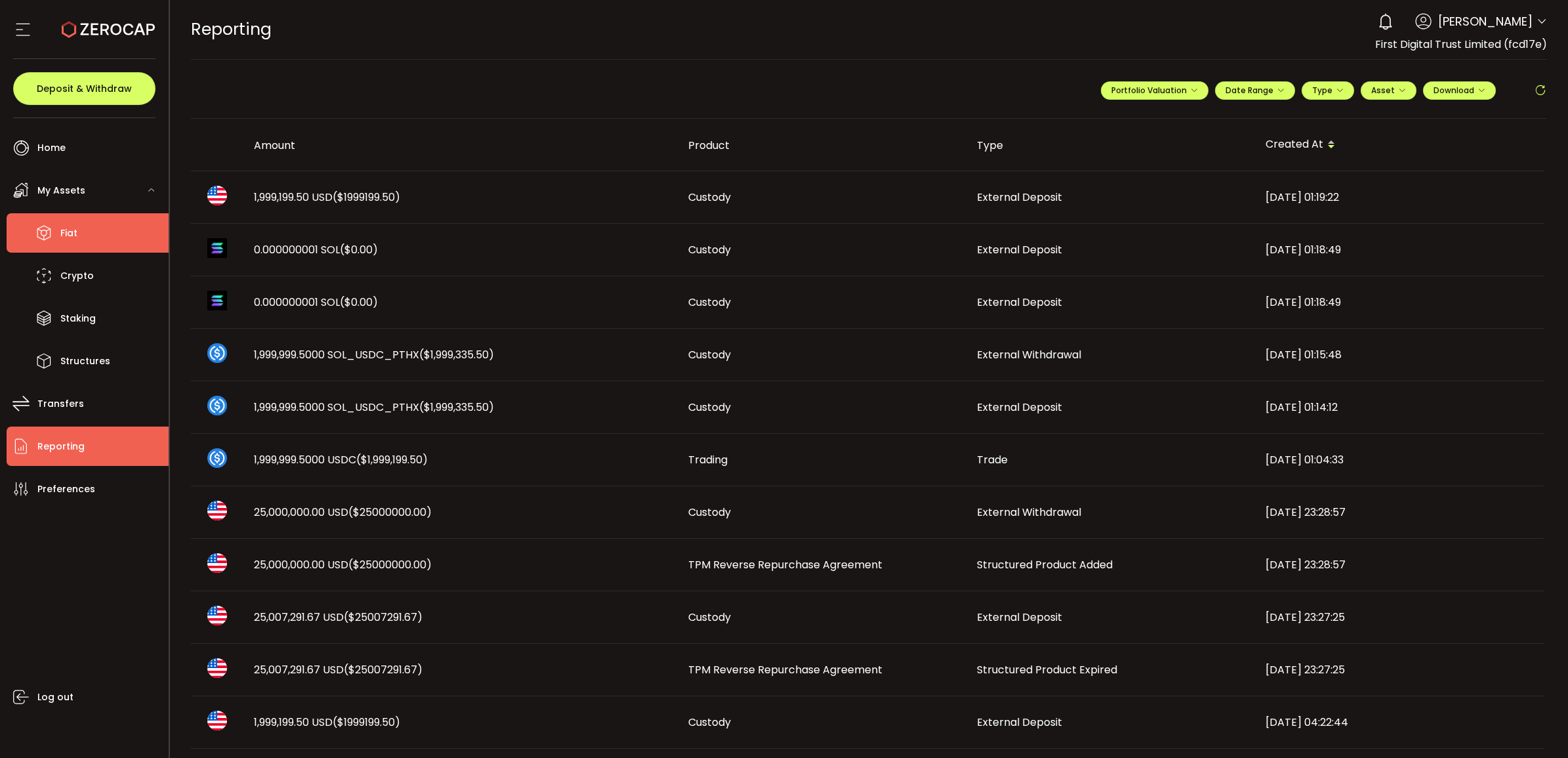
click at [100, 240] on li "Fiat" at bounding box center [87, 233] width 162 height 40
